Goal: Information Seeking & Learning: Learn about a topic

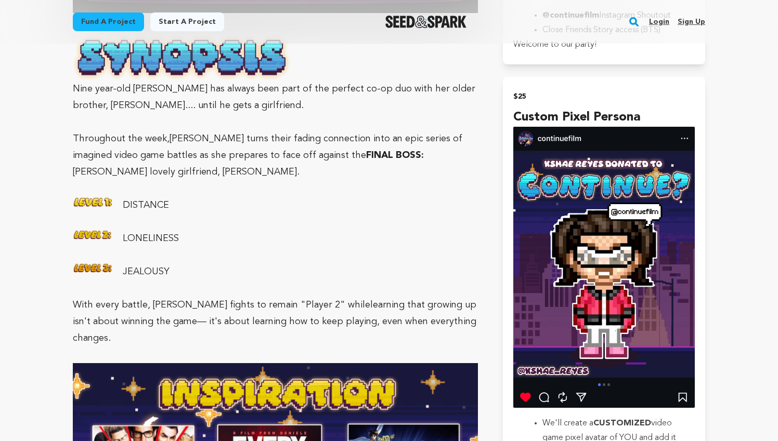
scroll to position [1015, 0]
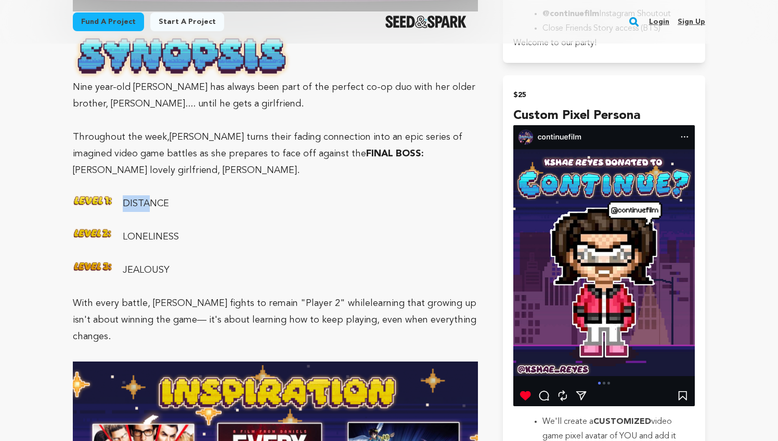
drag, startPoint x: 75, startPoint y: 189, endPoint x: 151, endPoint y: 189, distance: 76.4
click at [151, 195] on p "DISTANCE" at bounding box center [275, 203] width 405 height 17
drag, startPoint x: 182, startPoint y: 189, endPoint x: 75, endPoint y: 180, distance: 107.0
click at [75, 195] on p "DISTANCE" at bounding box center [275, 203] width 405 height 17
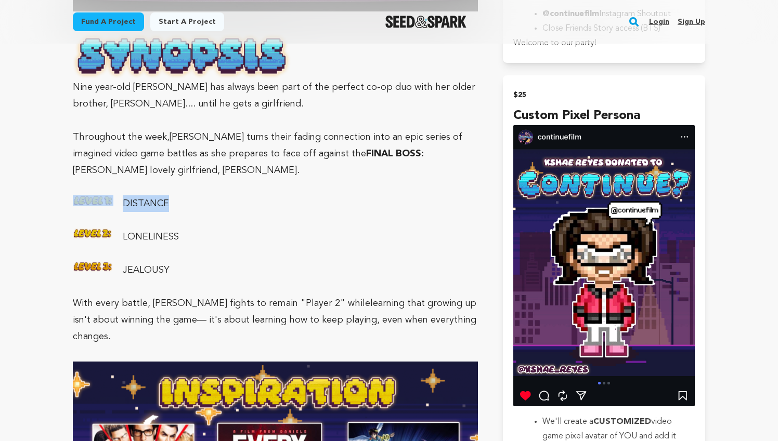
scroll to position [1057, 0]
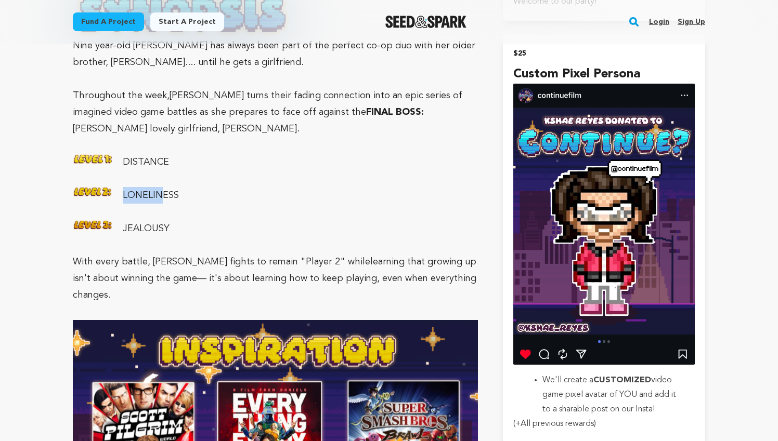
drag, startPoint x: 75, startPoint y: 180, endPoint x: 162, endPoint y: 183, distance: 86.9
click at [162, 187] on p "LONELINESS" at bounding box center [275, 195] width 405 height 17
drag, startPoint x: 162, startPoint y: 206, endPoint x: 67, endPoint y: 194, distance: 96.5
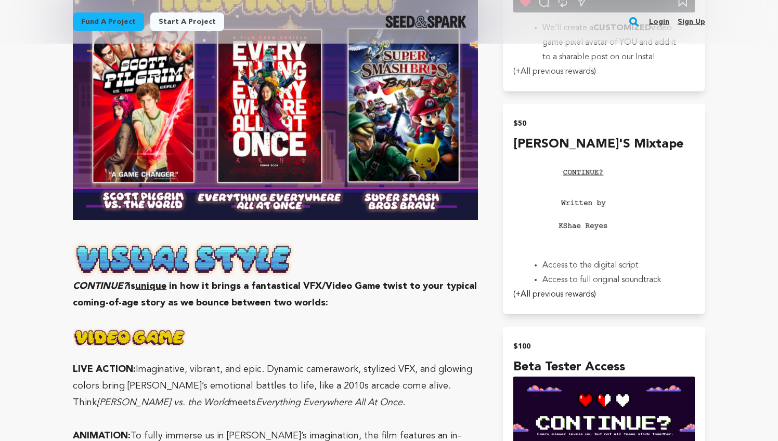
scroll to position [1456, 0]
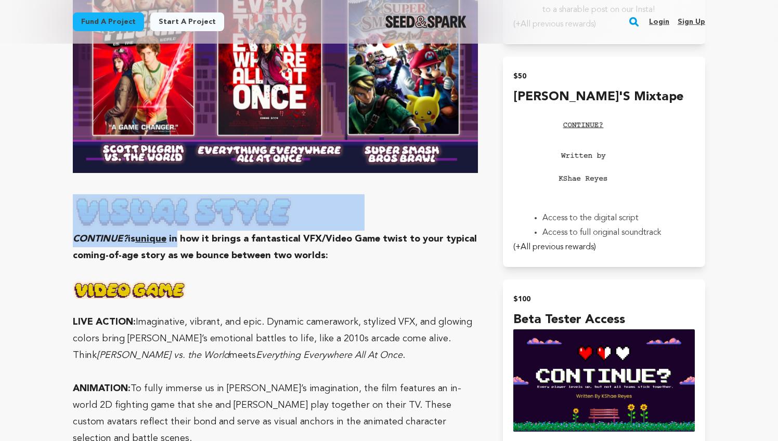
drag, startPoint x: 67, startPoint y: 194, endPoint x: 182, endPoint y: 206, distance: 116.0
click at [182, 206] on div "Fund a project Project details CONTINUE? [GEOGRAPHIC_DATA], [US_STATE] | Film S…" at bounding box center [389, 420] width 666 height 3666
click at [182, 234] on strong "CONTINUE? is unique in how it brings a fantastical VFX/Video Game twist to your…" at bounding box center [275, 247] width 404 height 26
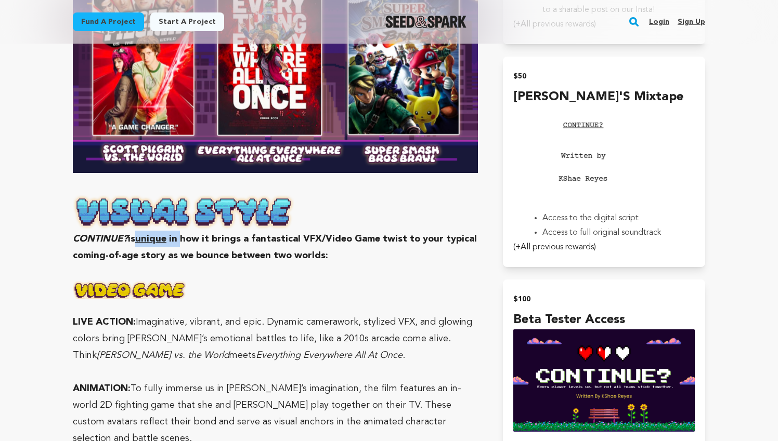
drag, startPoint x: 182, startPoint y: 206, endPoint x: 146, endPoint y: 206, distance: 36.4
click at [146, 234] on strong "CONTINUE? is unique in how it brings a fantastical VFX/Video Game twist to your…" at bounding box center [275, 247] width 404 height 26
click at [145, 234] on u "unique" at bounding box center [150, 238] width 31 height 9
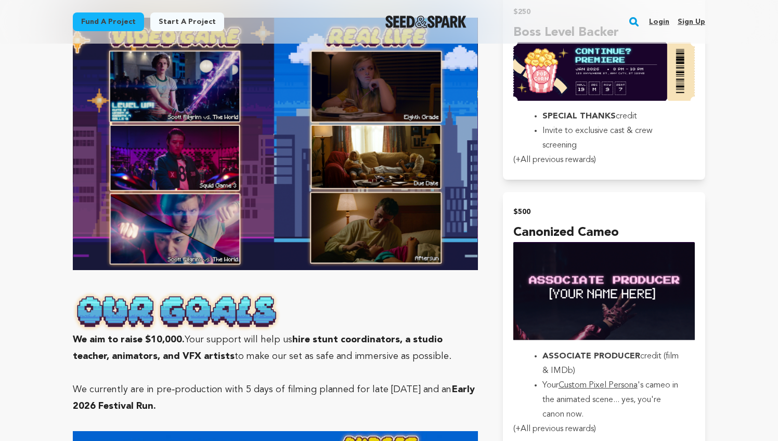
scroll to position [2020, 0]
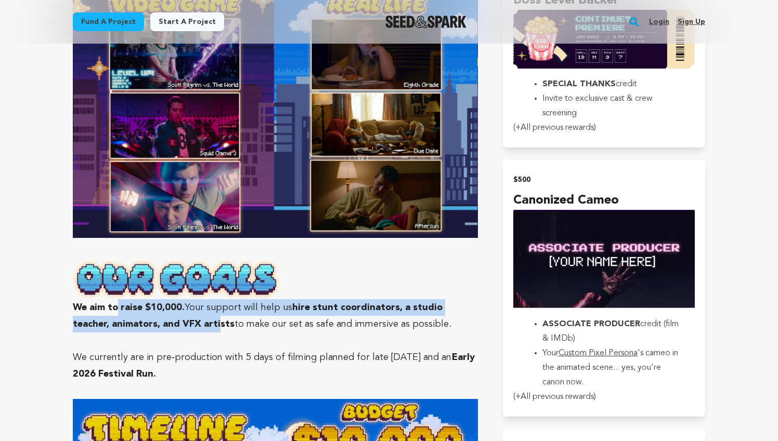
drag, startPoint x: 116, startPoint y: 254, endPoint x: 180, endPoint y: 265, distance: 64.9
click at [180, 265] on p "We aim to raise $10,000. Your support will help us hire stunt coordinators, a s…" at bounding box center [275, 295] width 405 height 73
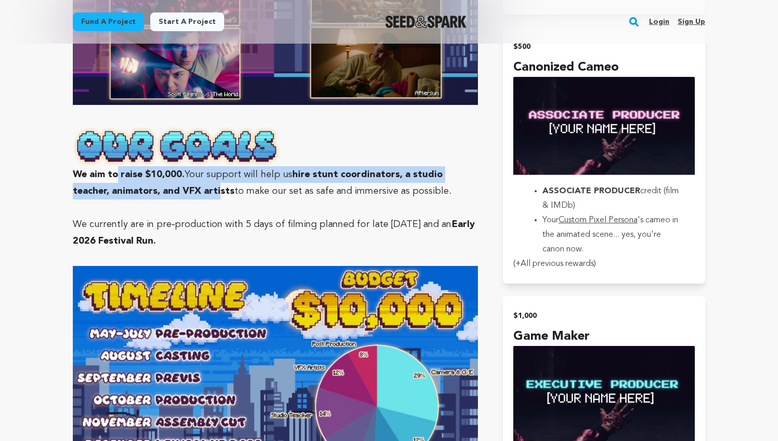
scroll to position [2181, 0]
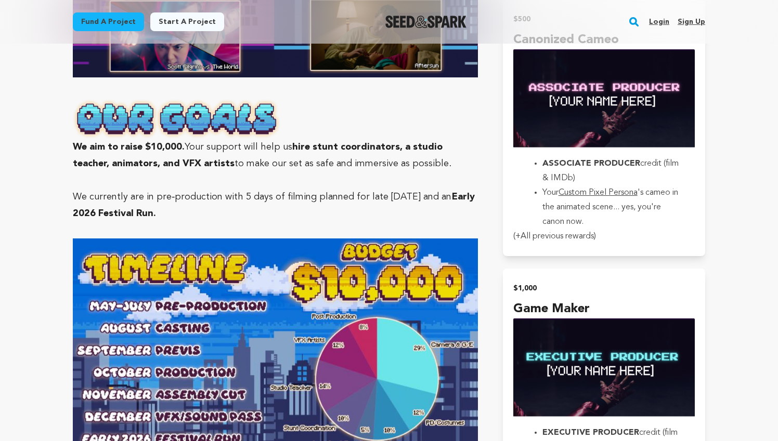
drag, startPoint x: 298, startPoint y: 336, endPoint x: 314, endPoint y: 336, distance: 15.6
drag, startPoint x: 308, startPoint y: 375, endPoint x: 322, endPoint y: 375, distance: 13.5
drag, startPoint x: 407, startPoint y: 396, endPoint x: 423, endPoint y: 396, distance: 16.1
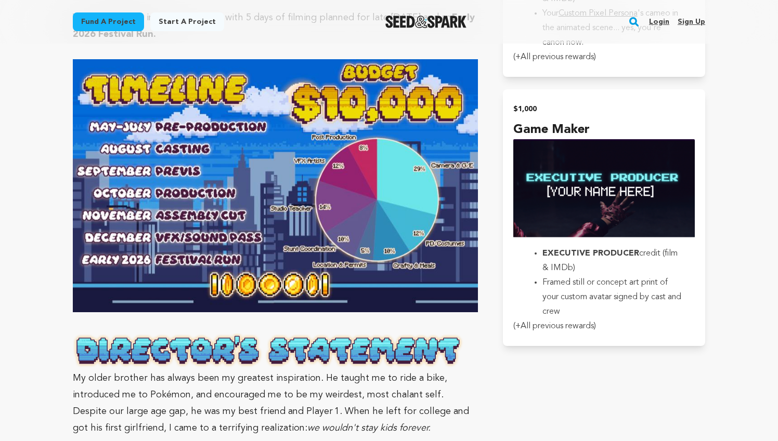
scroll to position [2377, 0]
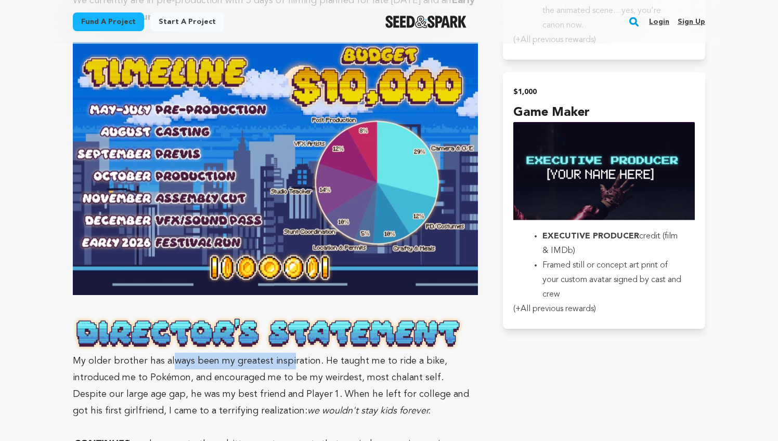
drag, startPoint x: 173, startPoint y: 311, endPoint x: 288, endPoint y: 314, distance: 114.4
click at [288, 317] on p "My older brother has always been my greatest inspiration. He taught me to ride …" at bounding box center [275, 368] width 405 height 103
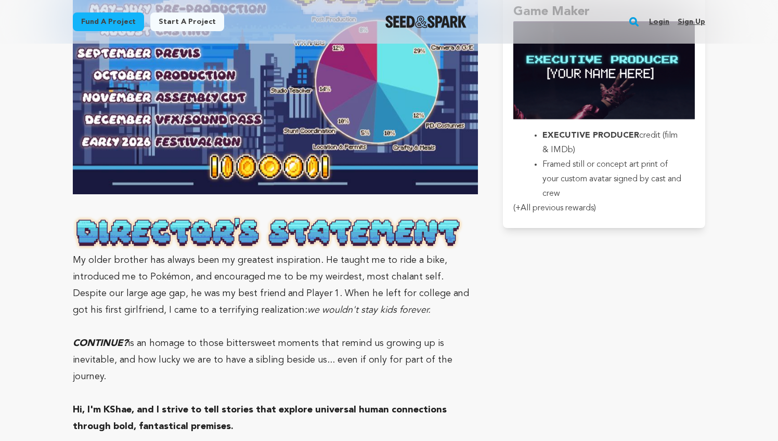
drag, startPoint x: 288, startPoint y: 313, endPoint x: 287, endPoint y: 297, distance: 15.6
click at [287, 335] on p "CONTINUE? is an homage to those bittersweet moments that remind us growing up i…" at bounding box center [275, 360] width 405 height 50
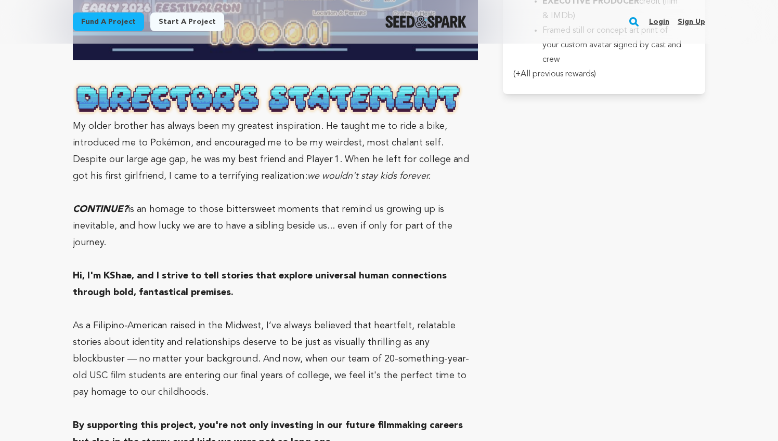
scroll to position [2630, 0]
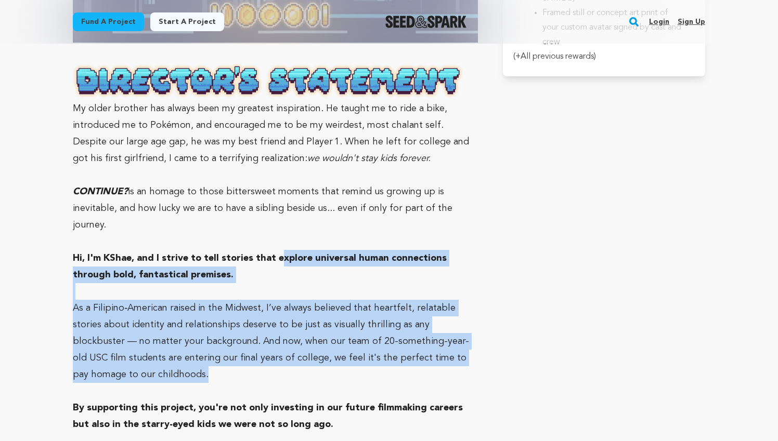
drag, startPoint x: 287, startPoint y: 297, endPoint x: 276, endPoint y: 188, distance: 110.3
click at [276, 254] on strong "Hi, I'm KShae, and I strive to tell stories that explore universal human connec…" at bounding box center [260, 267] width 374 height 26
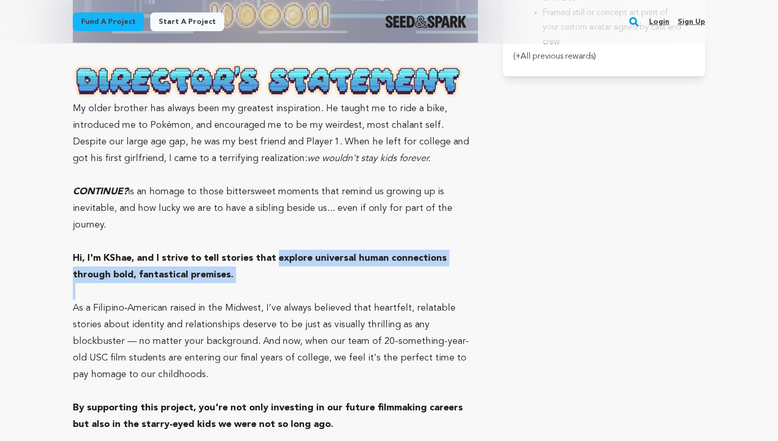
drag, startPoint x: 276, startPoint y: 188, endPoint x: 276, endPoint y: 212, distance: 23.9
click at [276, 250] on p "Hi, I'm KShae, and I strive to tell stories that explore universal human connec…" at bounding box center [275, 266] width 405 height 33
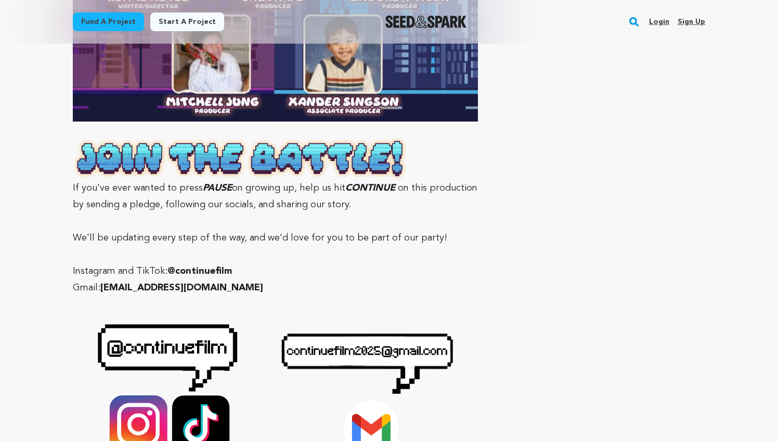
scroll to position [3281, 0]
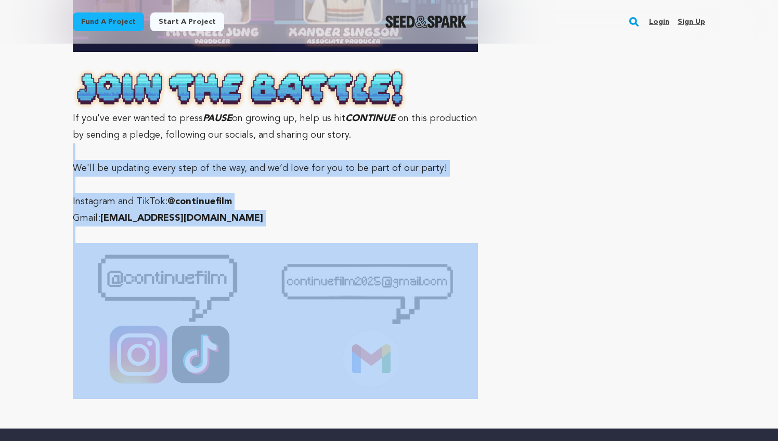
drag, startPoint x: 202, startPoint y: 90, endPoint x: 534, endPoint y: 90, distance: 331.7
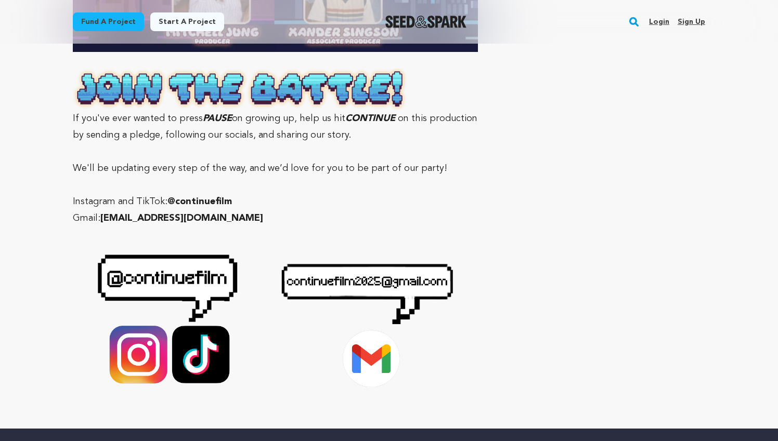
click at [464, 69] on p "If you've ever wanted to press PAUSE on growing up, help us hit CONTINUE on thi…" at bounding box center [275, 106] width 405 height 75
